Goal: Transaction & Acquisition: Download file/media

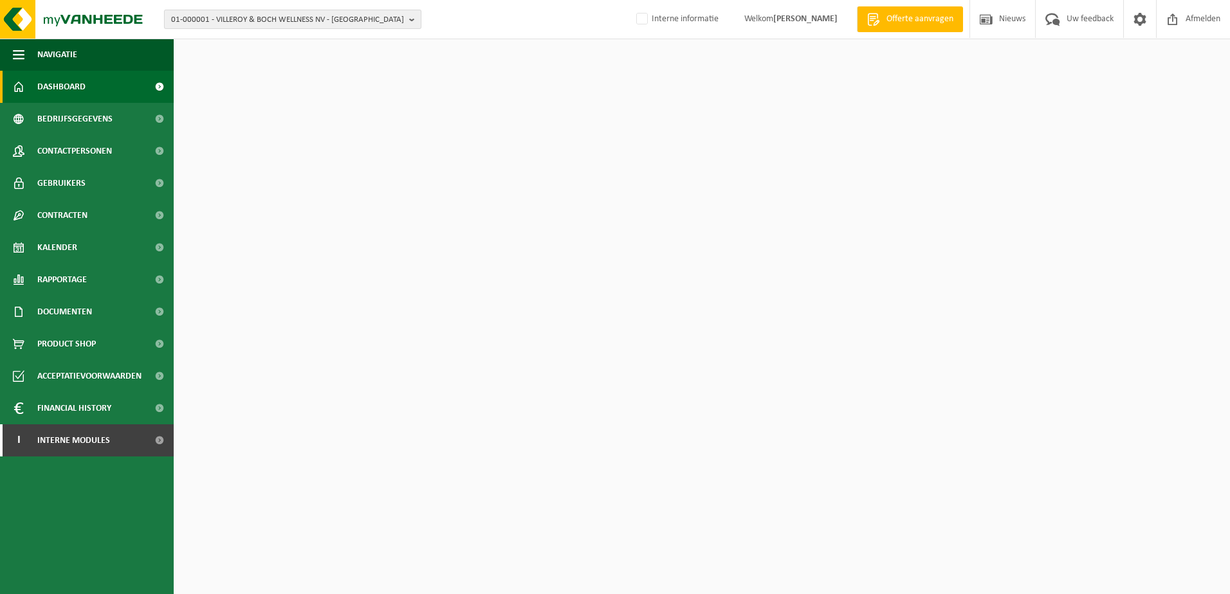
click at [280, 21] on span "01-000001 - VILLEROY & BOCH WELLNESS NV - ROESELARE" at bounding box center [287, 19] width 233 height 19
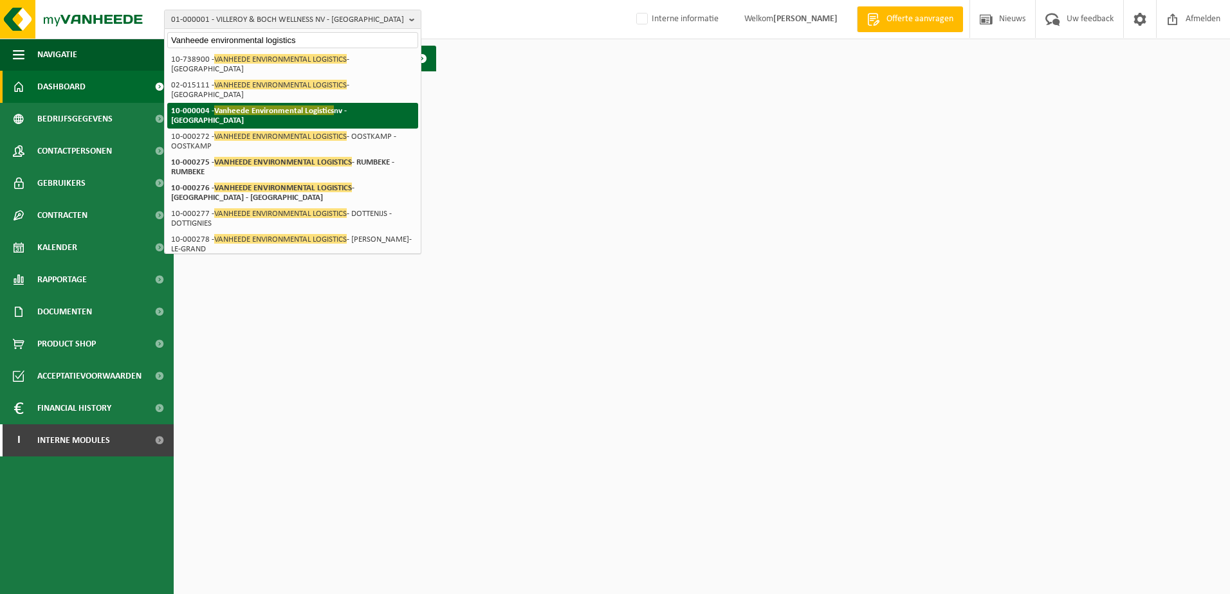
type input "Vanheede environmental logistics"
click at [283, 106] on span "Vanheede Environmental Logistics" at bounding box center [274, 111] width 120 height 10
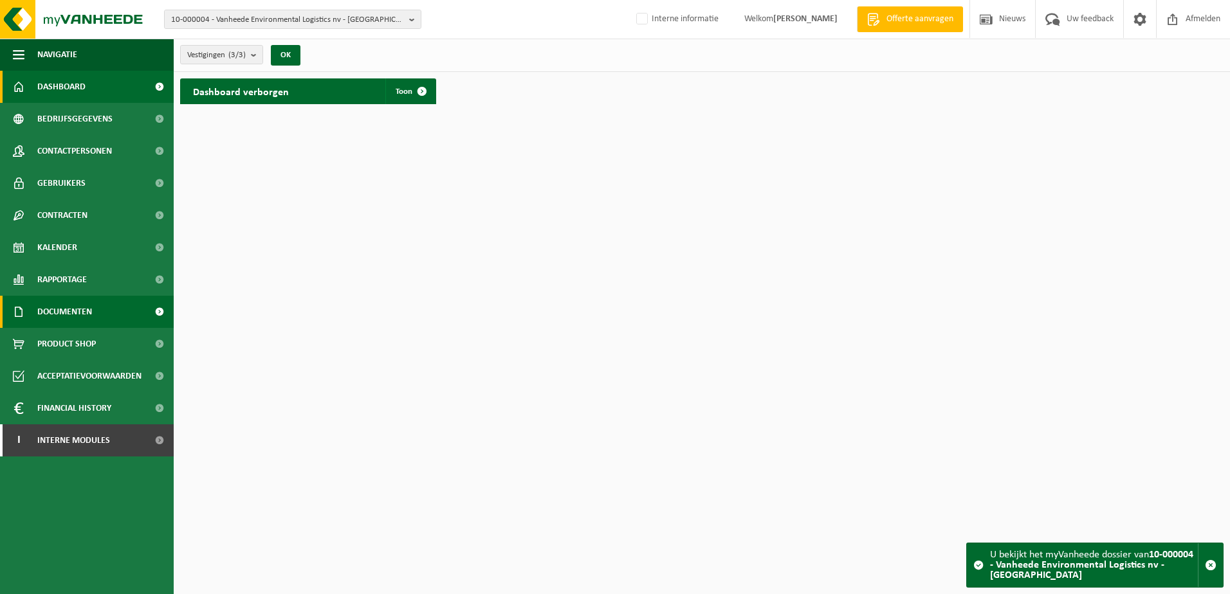
click at [53, 308] on span "Documenten" at bounding box center [64, 312] width 55 height 32
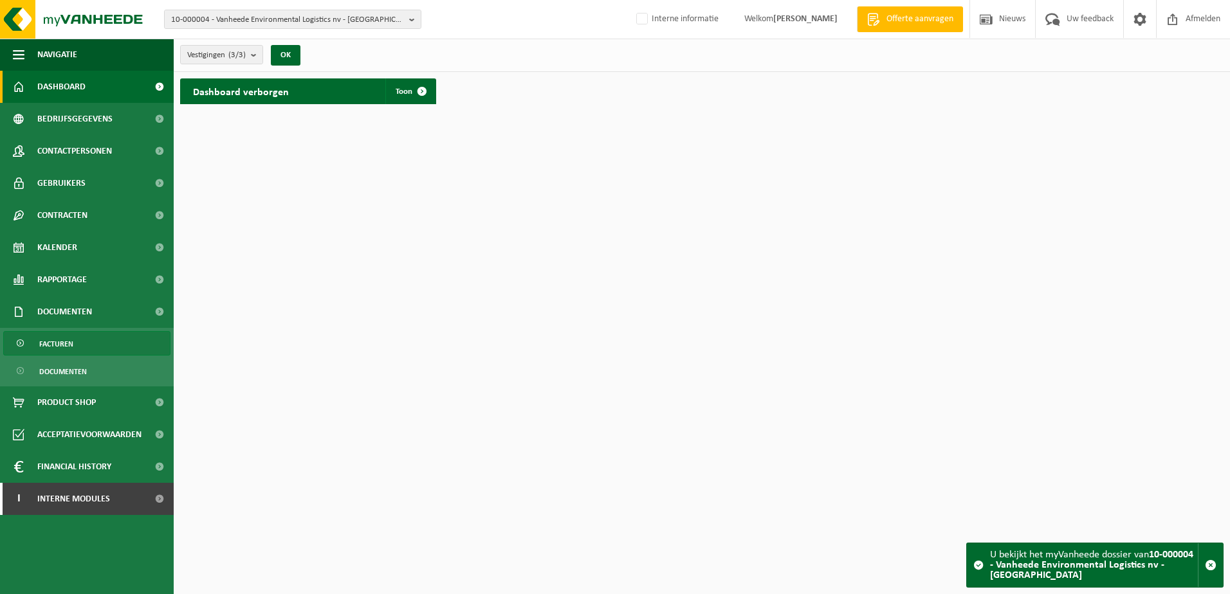
click at [62, 344] on span "Facturen" at bounding box center [56, 344] width 34 height 24
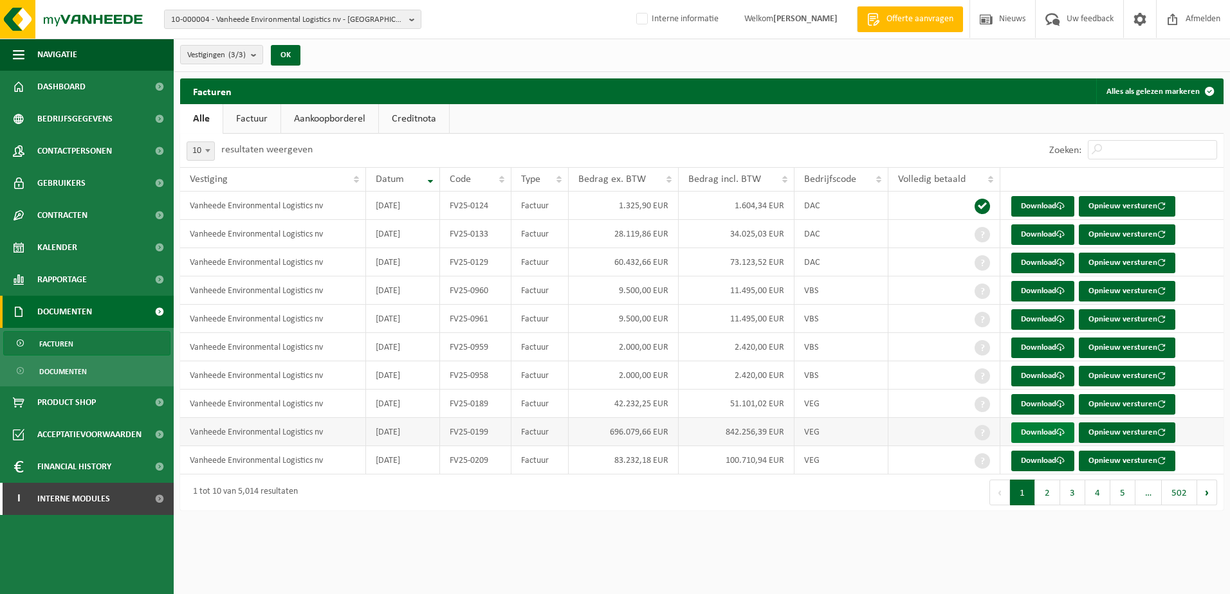
click at [1038, 431] on link "Download" at bounding box center [1042, 433] width 63 height 21
click at [1050, 495] on button "2" at bounding box center [1047, 493] width 25 height 26
click at [1025, 497] on button "1" at bounding box center [1022, 493] width 25 height 26
click at [867, 176] on div "Bedrijfscode" at bounding box center [838, 179] width 68 height 10
click at [850, 176] on span "Bedrijfscode" at bounding box center [831, 179] width 52 height 10
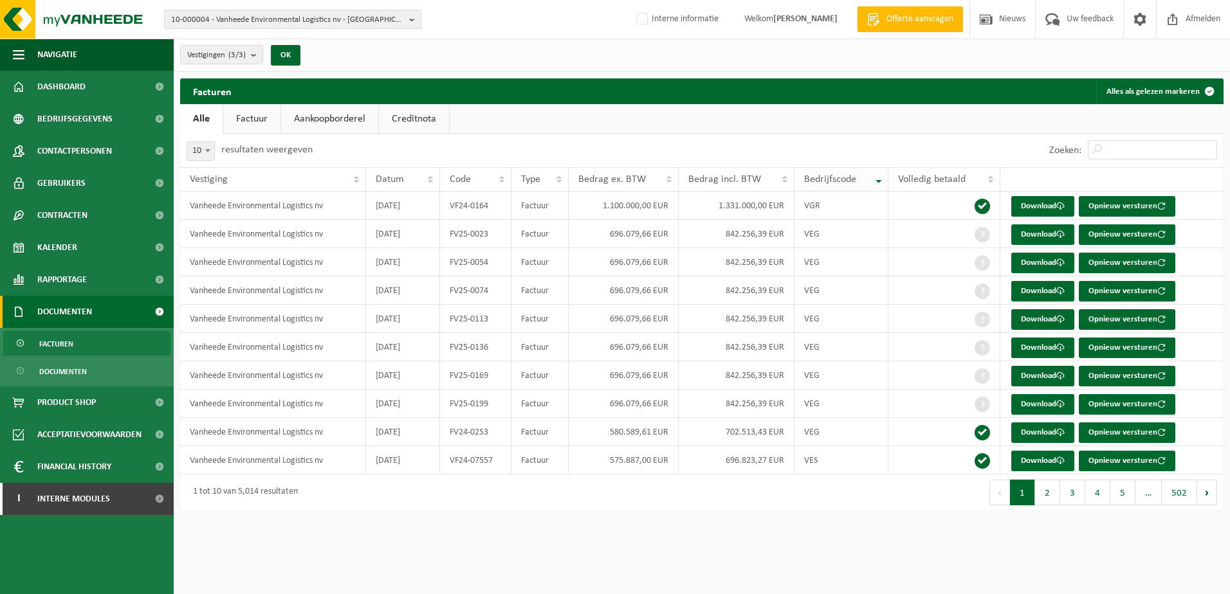
click at [861, 185] on th "Bedrijfscode" at bounding box center [841, 179] width 94 height 24
click at [856, 187] on th "Bedrijfscode" at bounding box center [843, 179] width 94 height 24
click at [406, 174] on div "Datum" at bounding box center [399, 179] width 48 height 10
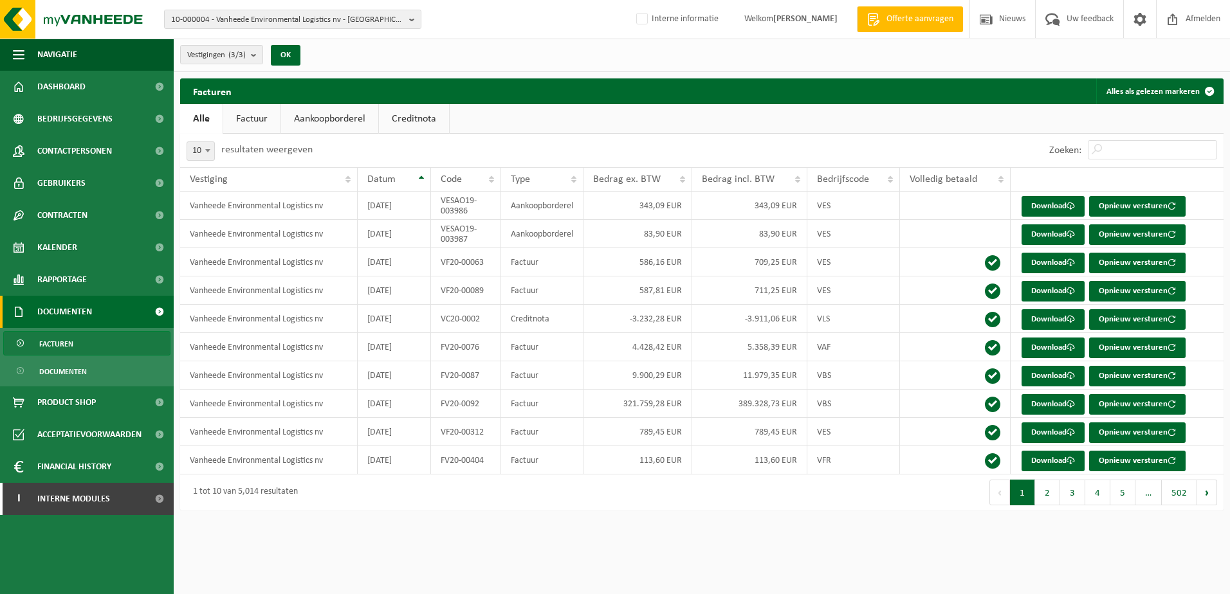
click at [406, 173] on th "Datum" at bounding box center [394, 179] width 73 height 24
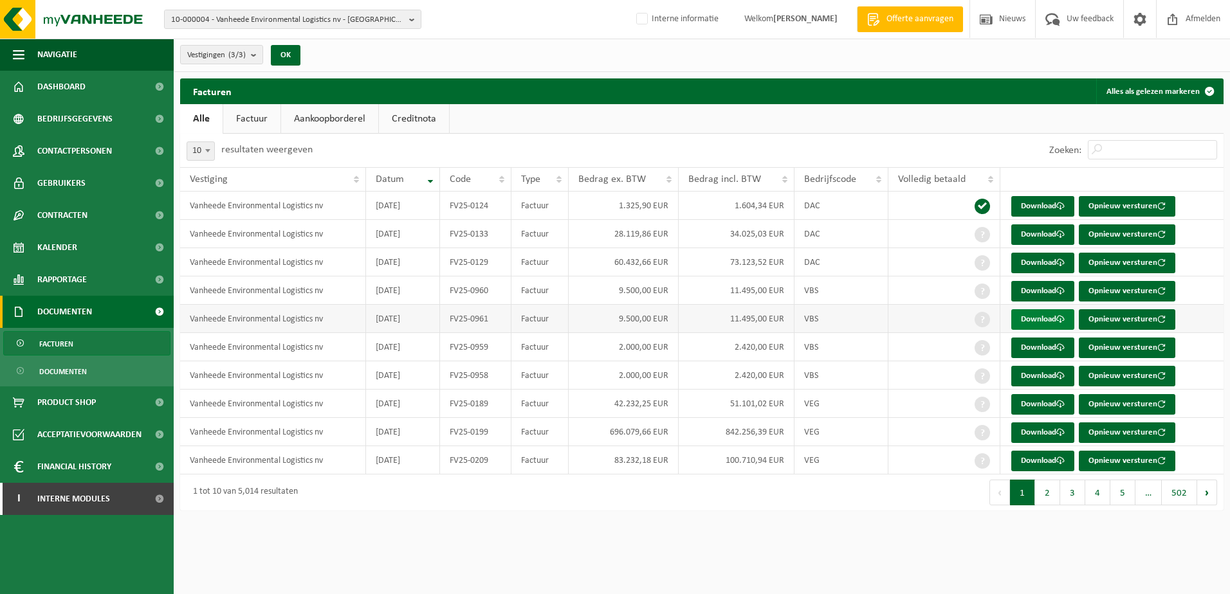
click at [1035, 320] on link "Download" at bounding box center [1042, 319] width 63 height 21
click at [1051, 495] on button "2" at bounding box center [1047, 493] width 25 height 26
click at [1064, 494] on button "3" at bounding box center [1072, 493] width 25 height 26
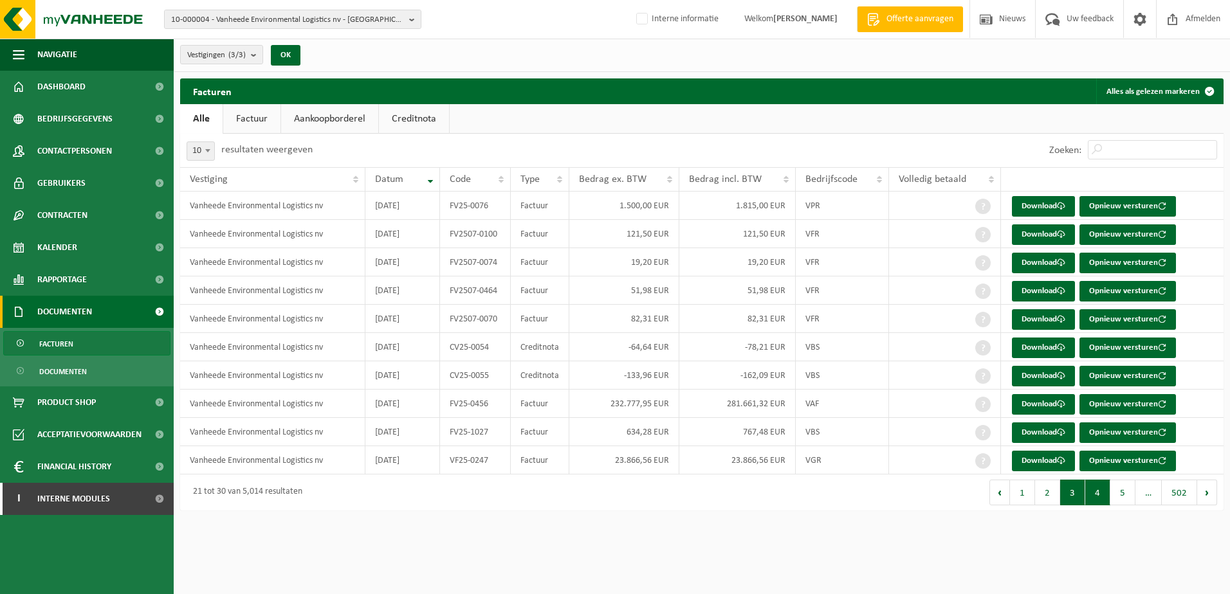
click at [1102, 498] on button "4" at bounding box center [1097, 493] width 25 height 26
click at [1130, 494] on button "5" at bounding box center [1122, 493] width 25 height 26
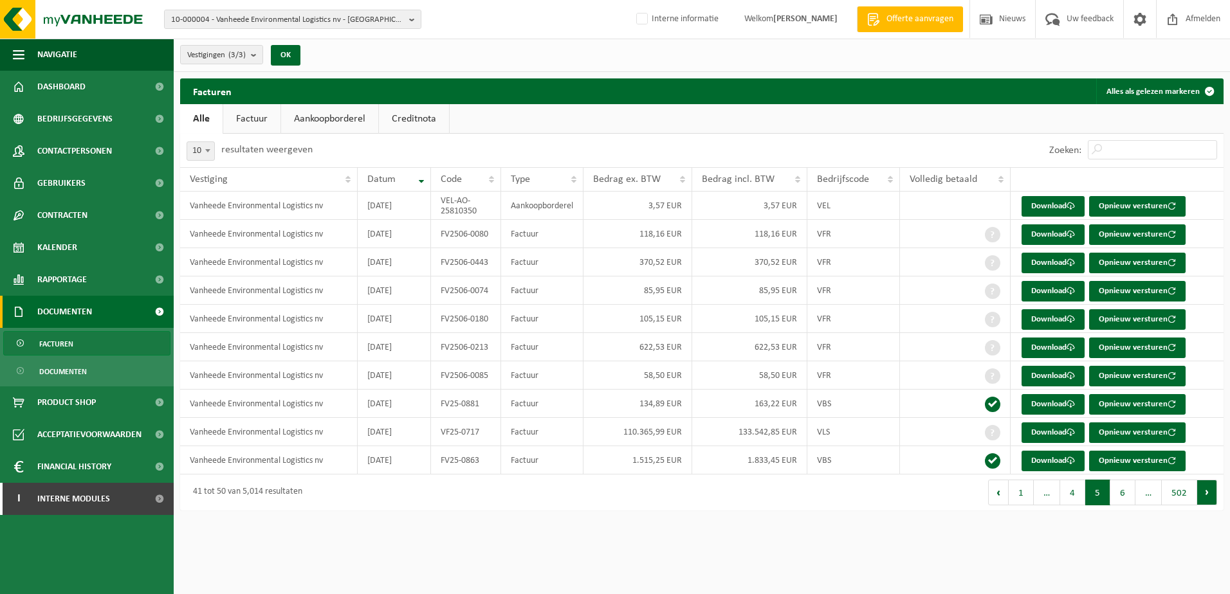
click at [1214, 499] on button "Volgende" at bounding box center [1207, 493] width 20 height 26
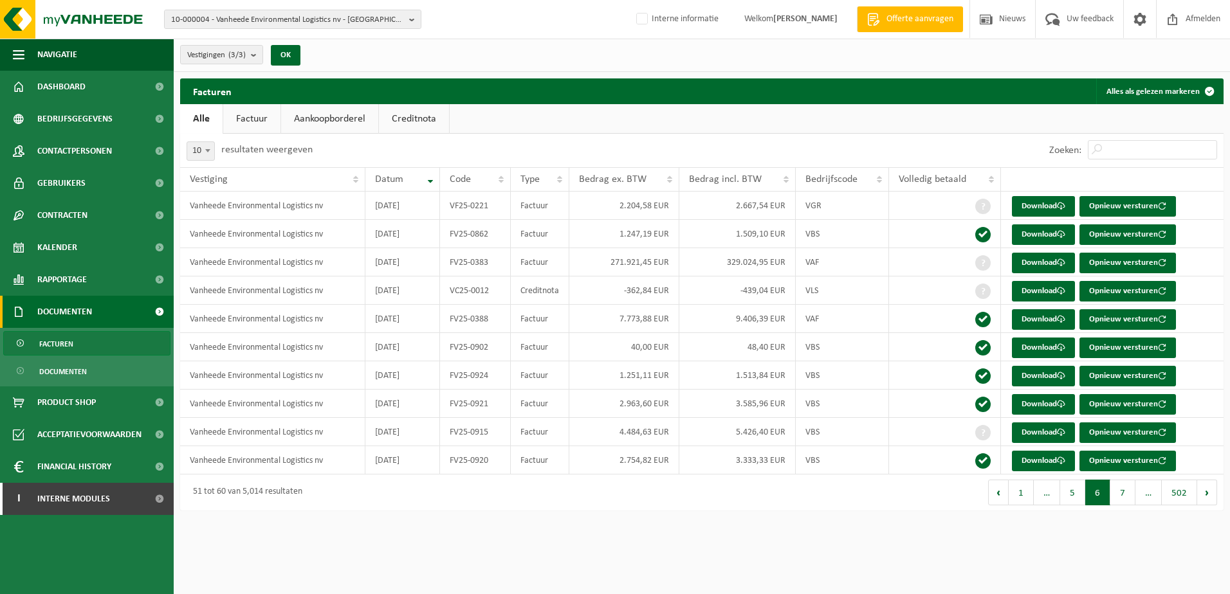
click at [260, 118] on link "Factuur" at bounding box center [251, 119] width 57 height 30
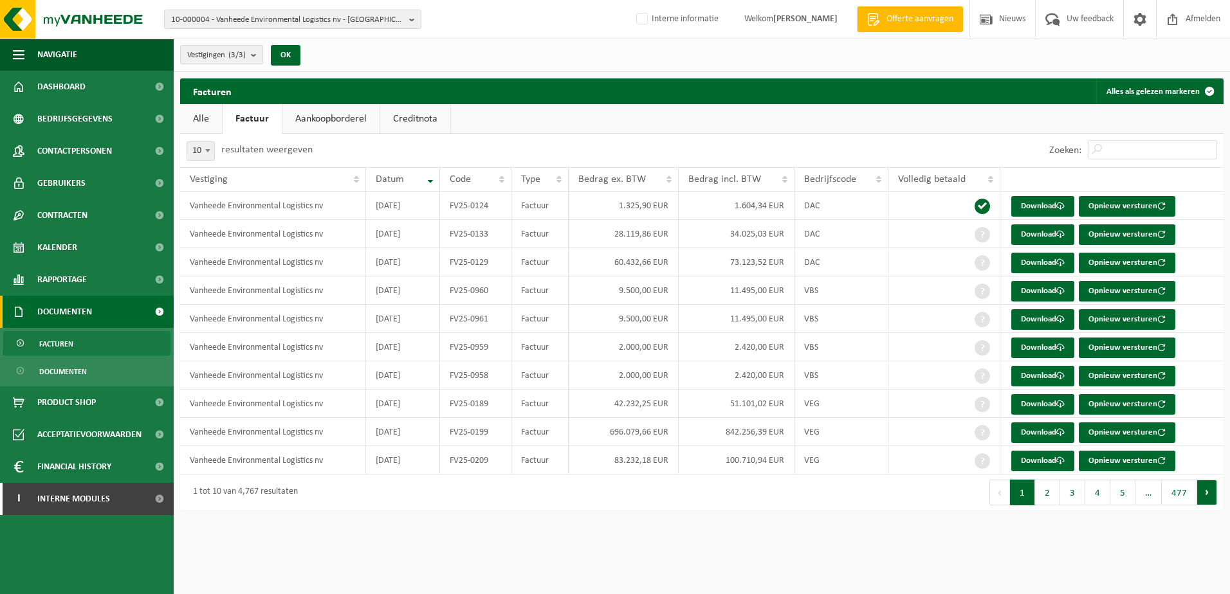
click at [1204, 497] on button "Volgende" at bounding box center [1207, 493] width 20 height 26
click at [1004, 494] on button "Vorige" at bounding box center [999, 493] width 21 height 26
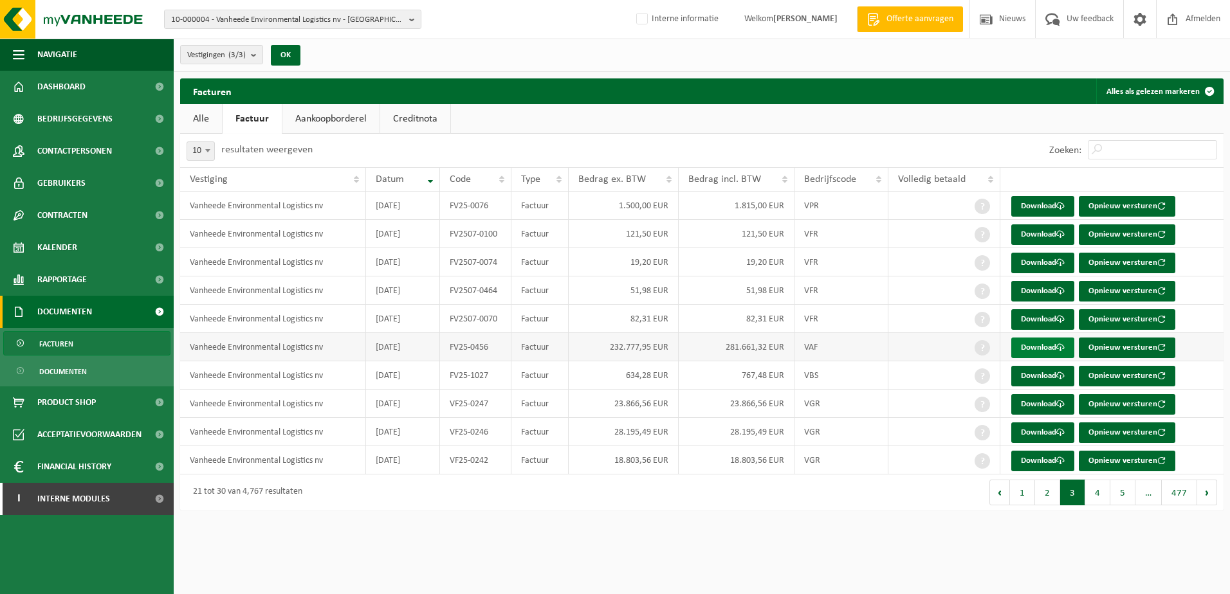
click at [1047, 349] on link "Download" at bounding box center [1042, 348] width 63 height 21
click at [1110, 497] on button "4" at bounding box center [1097, 493] width 25 height 26
click at [1208, 492] on button "Volgende" at bounding box center [1207, 493] width 20 height 26
click at [1051, 452] on link "Download" at bounding box center [1042, 461] width 63 height 21
click at [1204, 494] on button "Volgende" at bounding box center [1207, 493] width 20 height 26
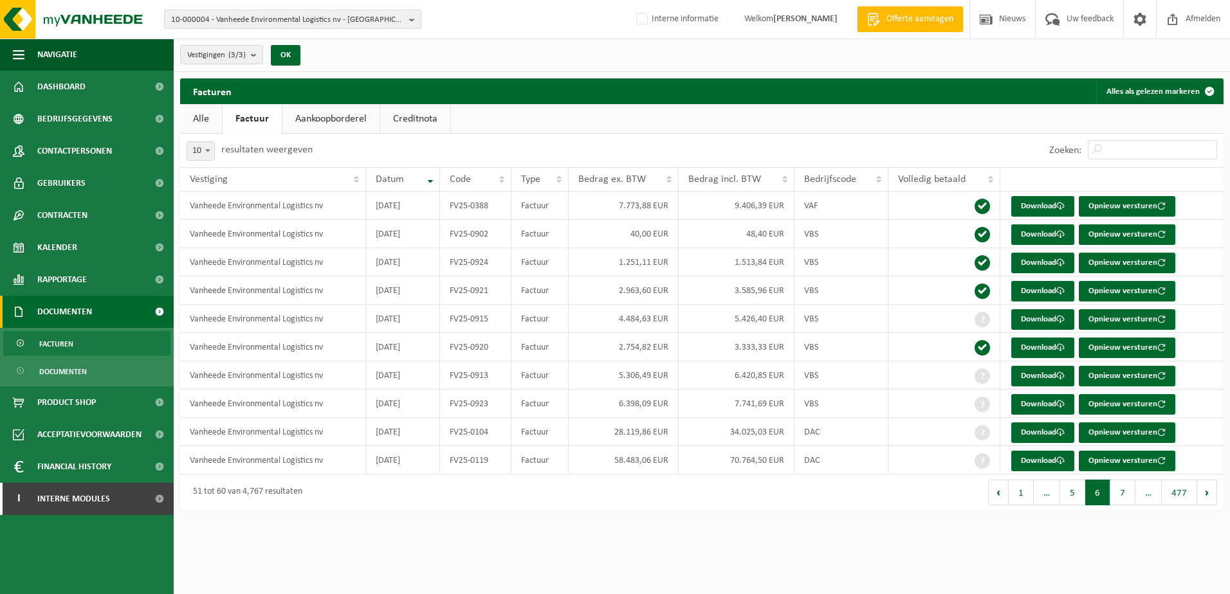
click at [1204, 494] on button "Volgende" at bounding box center [1207, 493] width 20 height 26
click at [1205, 493] on button "Volgende" at bounding box center [1207, 493] width 20 height 26
click at [1039, 284] on link "Download" at bounding box center [1042, 291] width 63 height 21
